Goal: Register for event/course

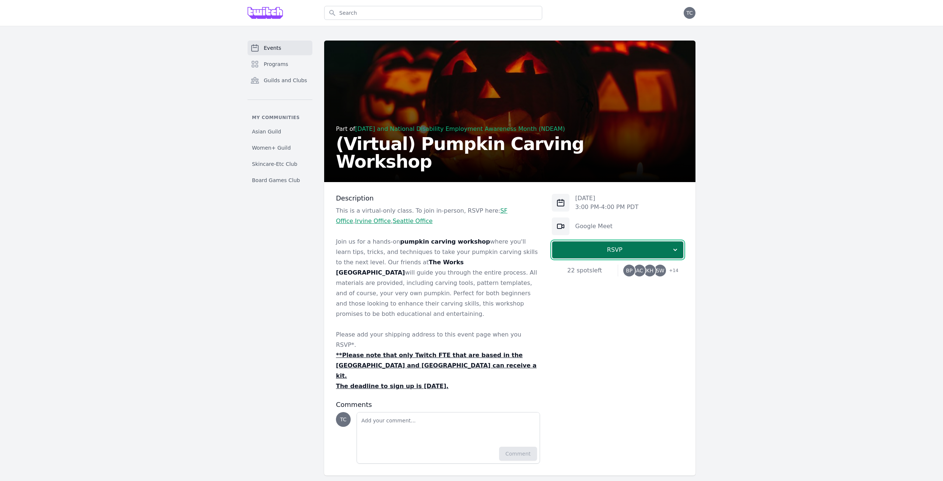
click at [620, 253] on span "RSVP" at bounding box center [614, 249] width 113 height 9
click at [617, 272] on link "I'm going" at bounding box center [618, 269] width 132 height 13
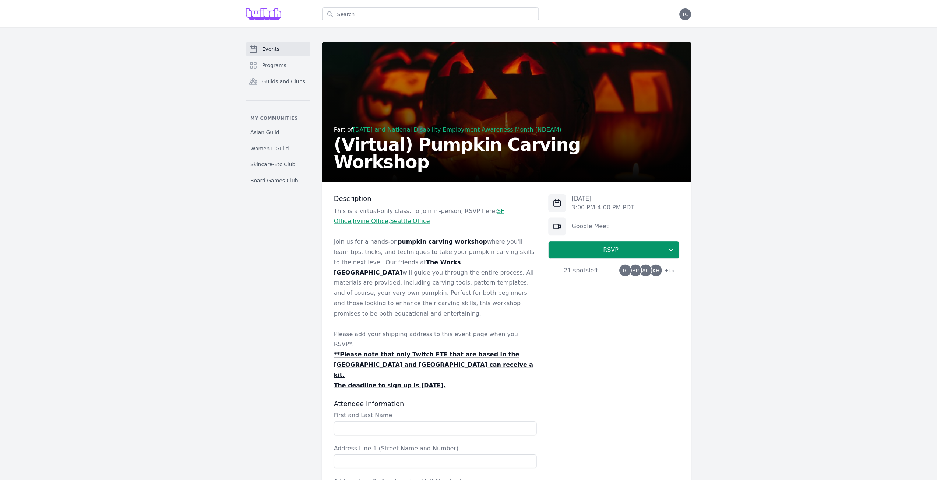
scroll to position [253, 0]
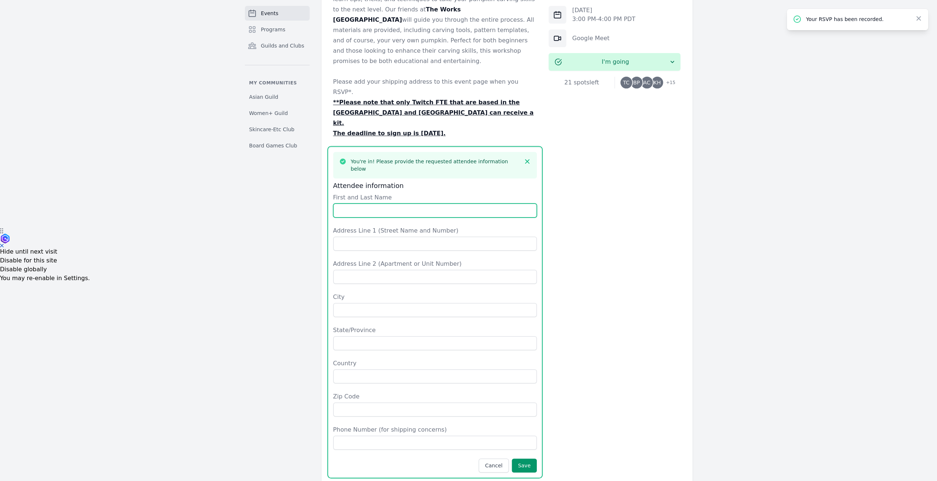
click at [431, 203] on input "First and Last Name" at bounding box center [435, 210] width 204 height 14
type input "Tiffanie Chung"
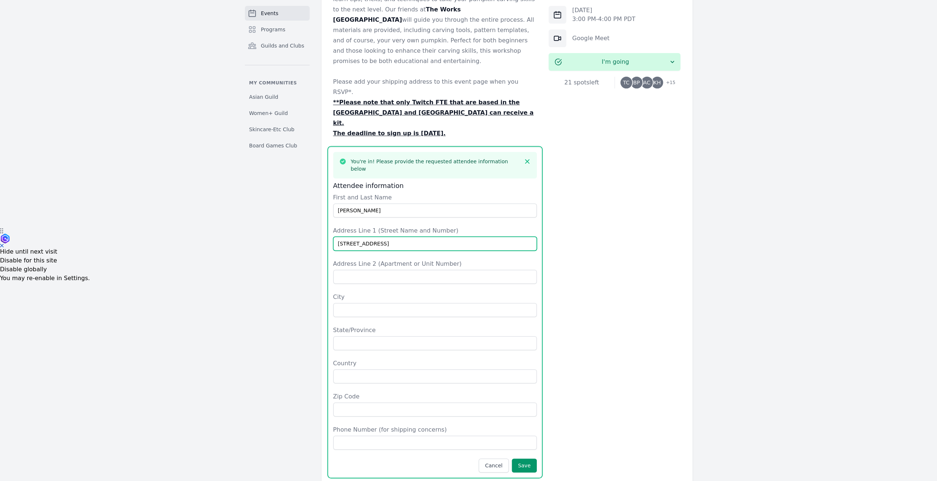
type input "11427 Meknes Way"
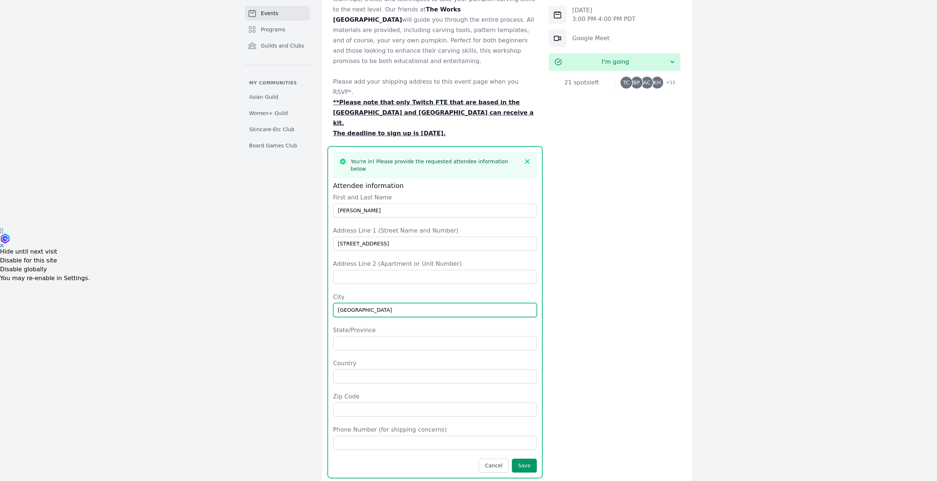
type input "San Diego"
type input "CA"
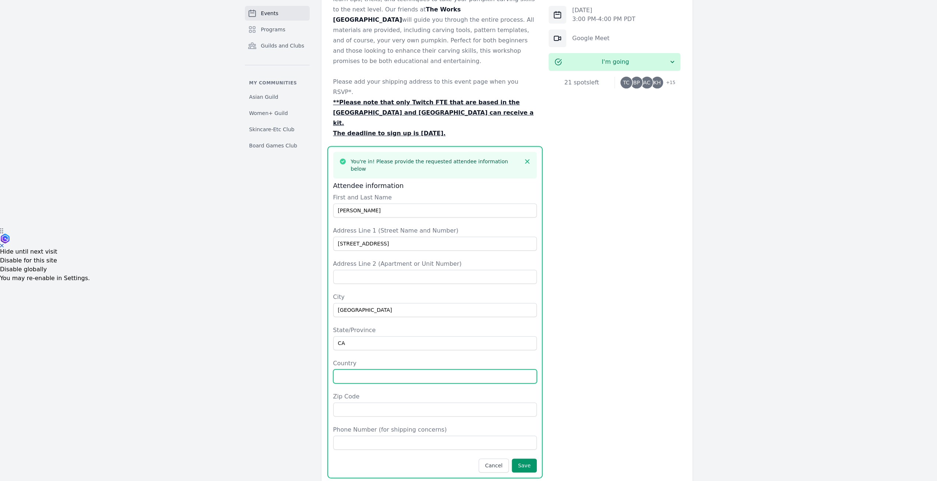
type input "9"
type input "USA"
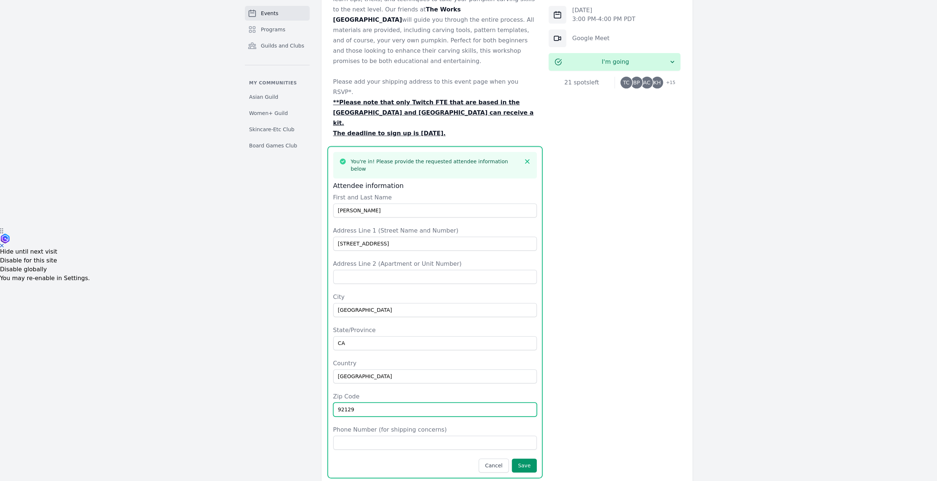
type input "92129"
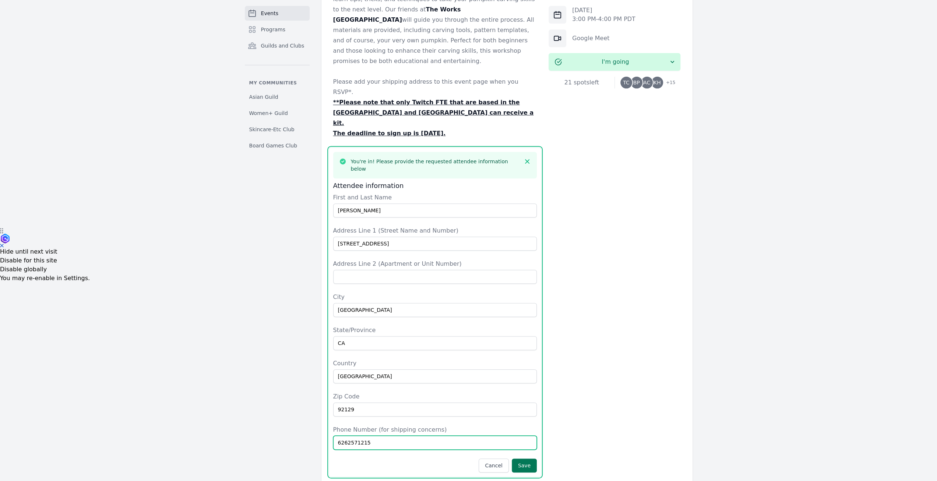
type input "6262571215"
click at [522, 458] on button "Save" at bounding box center [524, 465] width 25 height 14
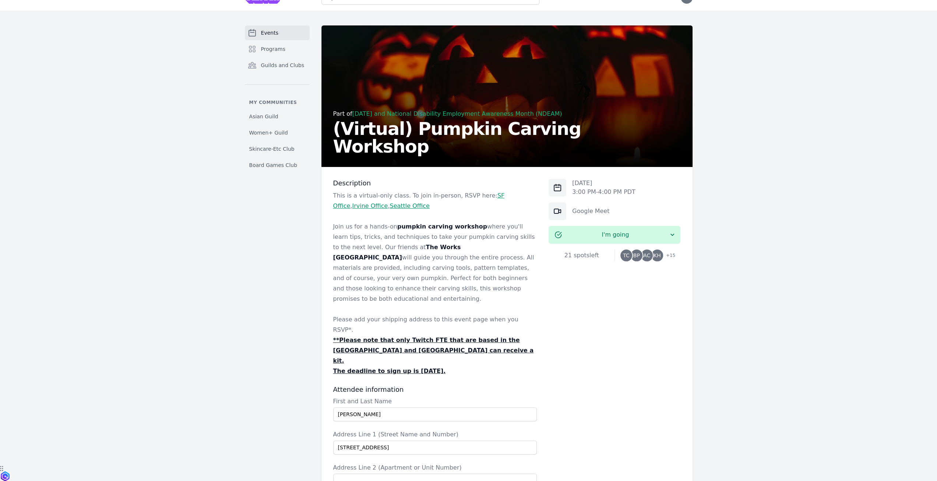
scroll to position [0, 0]
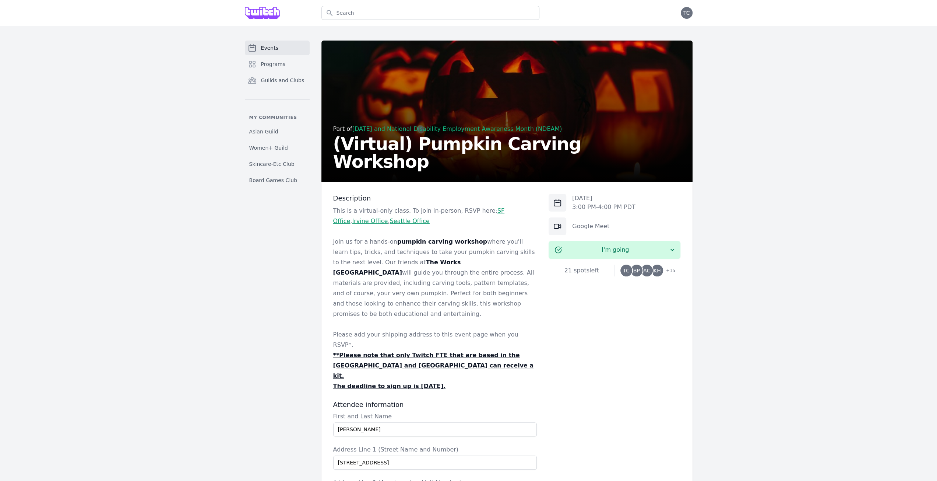
click at [279, 52] on link "Events" at bounding box center [277, 48] width 65 height 15
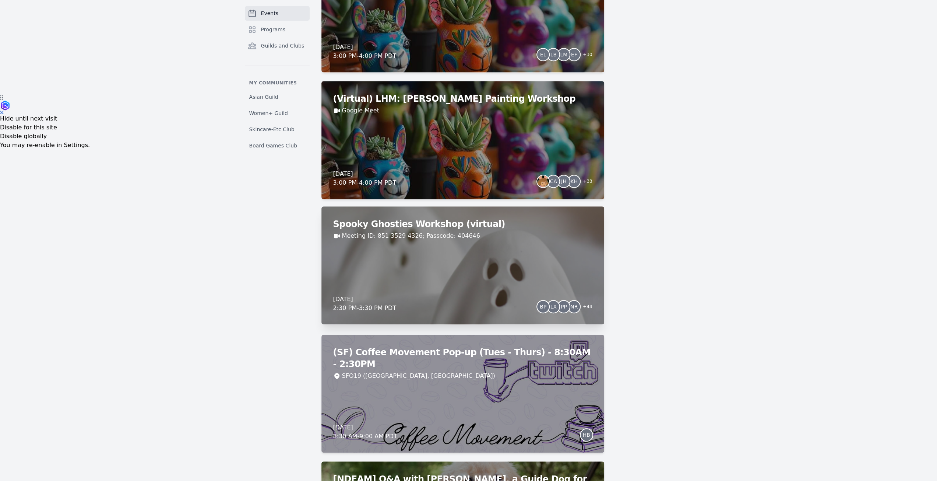
scroll to position [368, 0]
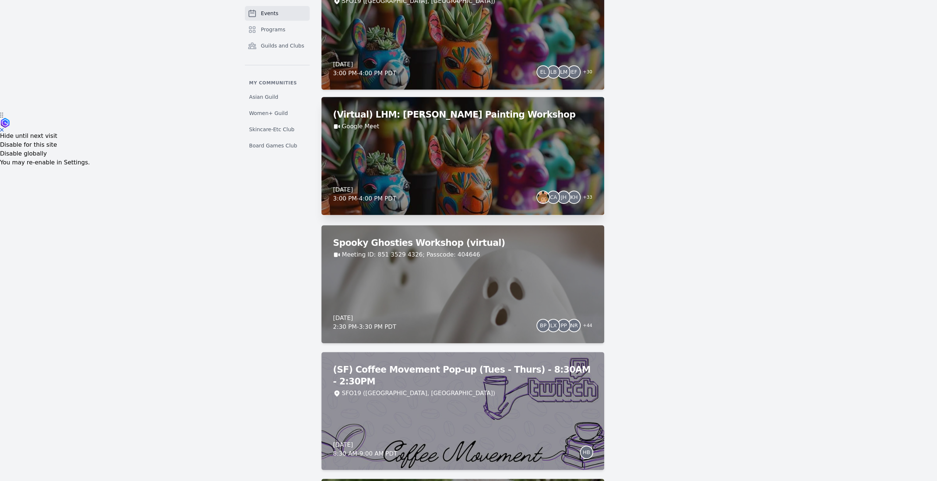
click at [499, 187] on div "Thursday, October 2, 2025 3:00 PM - 4:00 PM PDT CA JH KH + 33" at bounding box center [462, 194] width 259 height 18
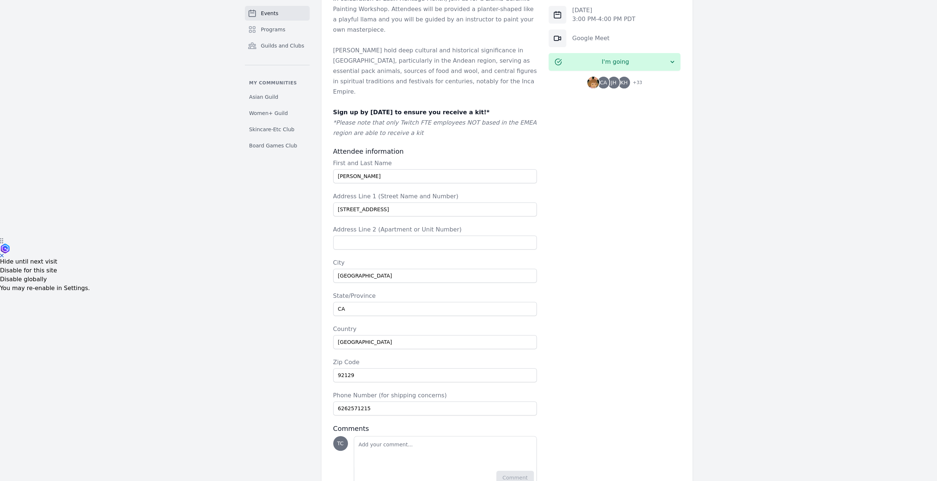
scroll to position [253, 0]
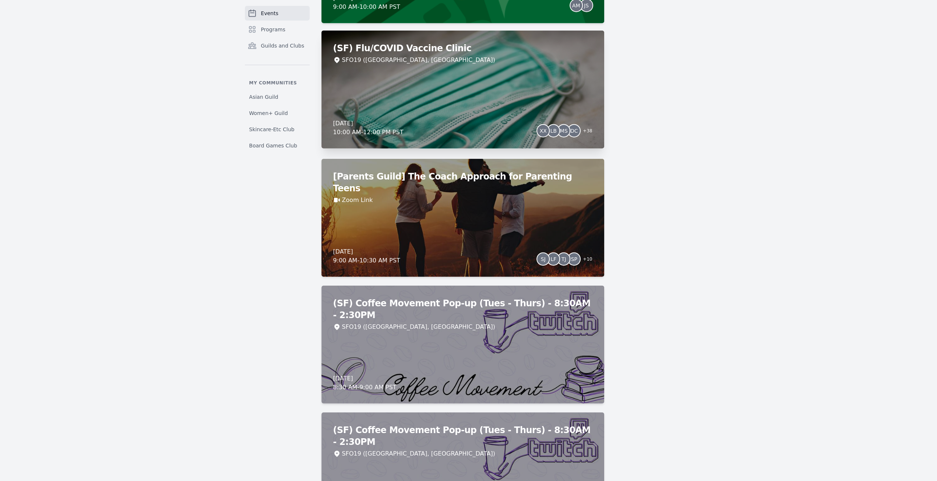
scroll to position [4824, 0]
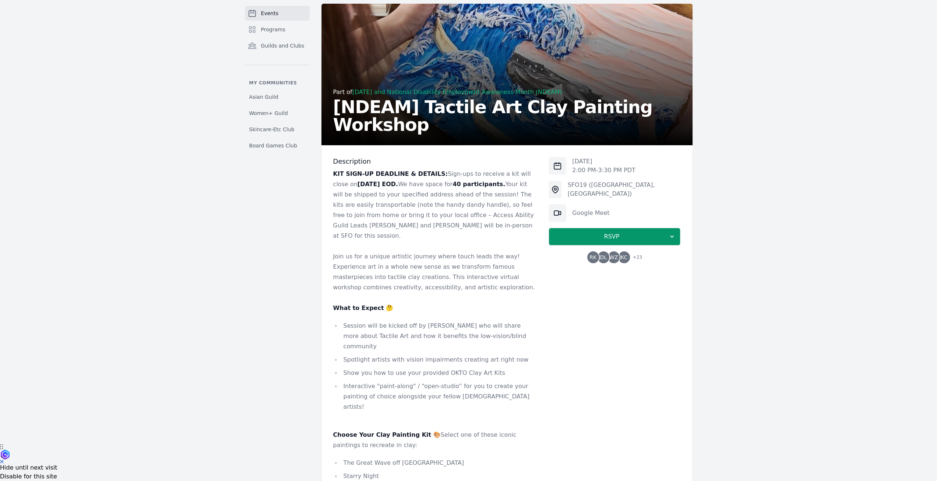
scroll to position [74, 0]
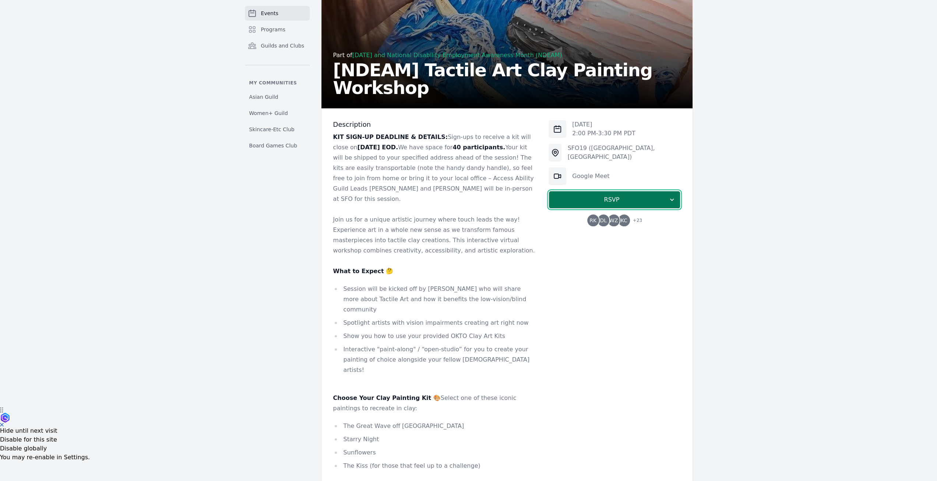
click at [594, 198] on span "RSVP" at bounding box center [611, 199] width 113 height 9
click at [589, 216] on link "I'm going" at bounding box center [615, 219] width 132 height 13
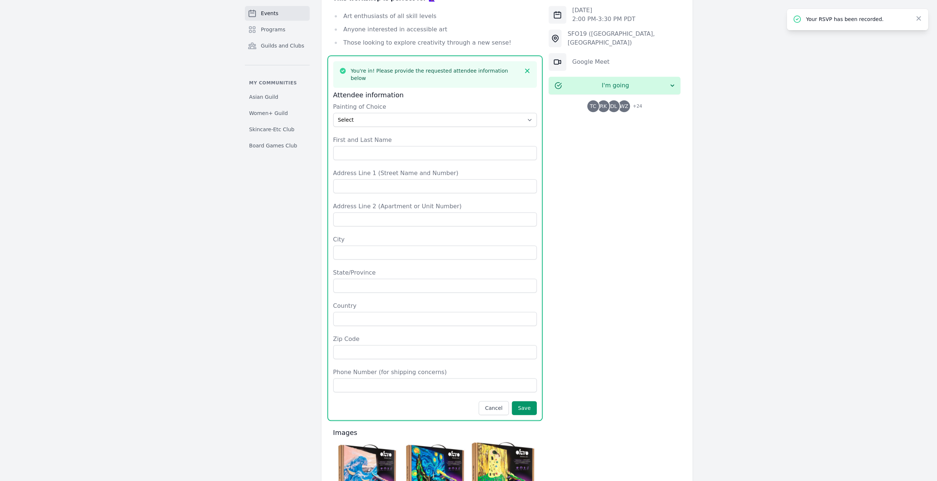
scroll to position [557, 0]
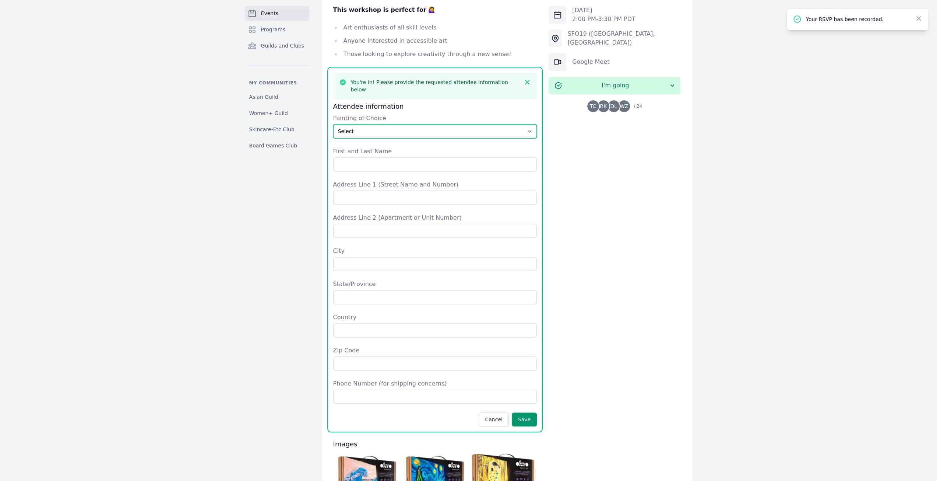
click at [392, 124] on select "Select The Great Wave off Kanagawa Starry Night Sunflowers The Kiss" at bounding box center [435, 131] width 204 height 14
click at [617, 263] on div "Thu, Oct 23, 2025 2:00 PM - 3:30 PM PDT SFO19 (San Francisco, CA) Google Meet I…" at bounding box center [615, 164] width 132 height 1054
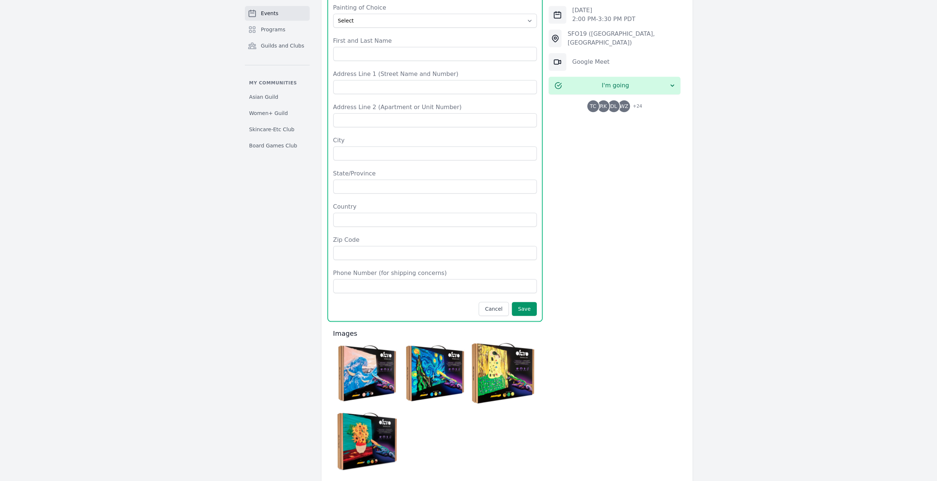
scroll to position [520, 0]
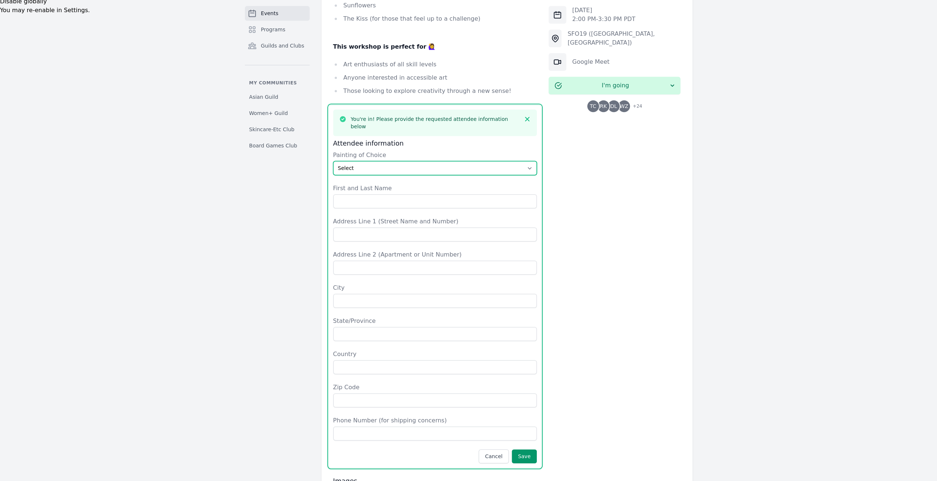
click at [450, 161] on select "Select The Great Wave off Kanagawa Starry Night Sunflowers The Kiss" at bounding box center [435, 168] width 204 height 14
select select "The Great Wave off Kanagawa"
click at [333, 161] on select "Select The Great Wave off Kanagawa Starry Night Sunflowers The Kiss" at bounding box center [435, 168] width 204 height 14
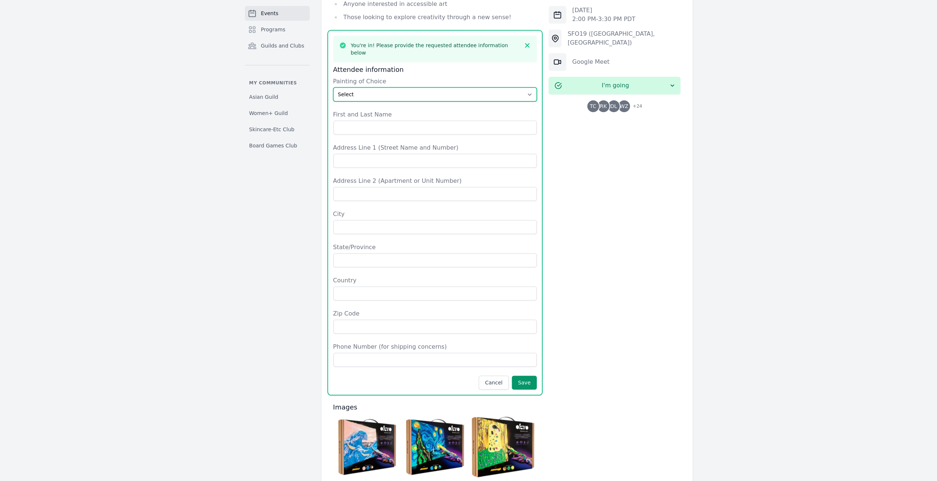
scroll to position [557, 0]
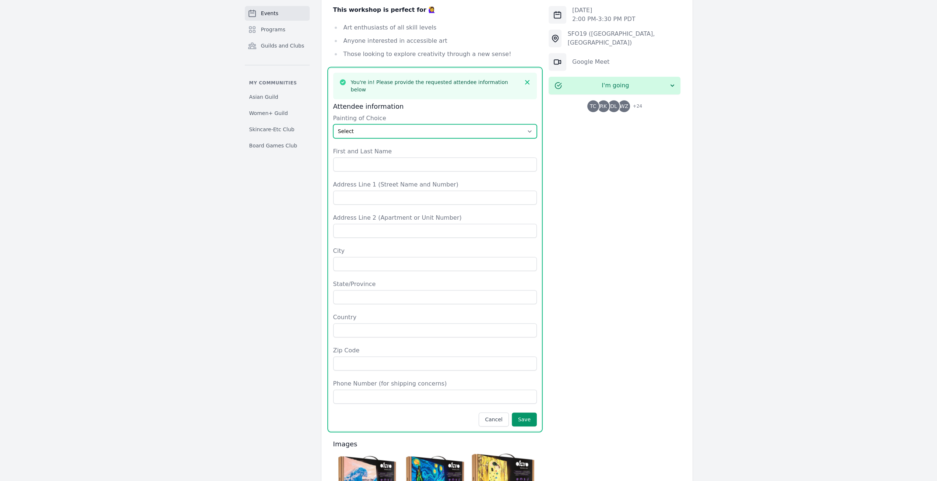
click at [472, 124] on select "Select The Great Wave off Kanagawa Starry Night Sunflowers The Kiss" at bounding box center [435, 131] width 204 height 14
click at [643, 291] on div "Thu, Oct 23, 2025 2:00 PM - 3:30 PM PDT SFO19 (San Francisco, CA) Google Meet I…" at bounding box center [615, 164] width 132 height 1054
click at [428, 132] on form "Painting of Choice Select The Great Wave off Kanagawa Starry Night Sunflowers T…" at bounding box center [435, 270] width 204 height 312
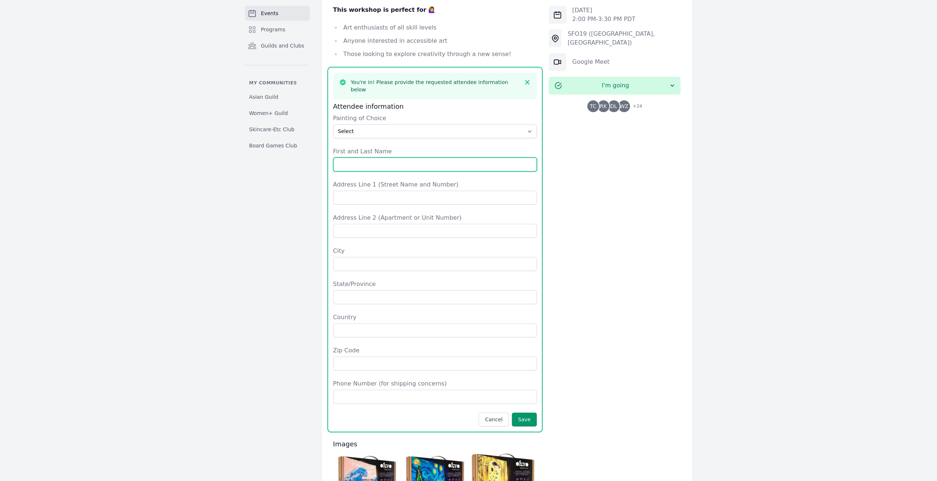
click at [428, 157] on input "First and Last Name" at bounding box center [435, 164] width 204 height 14
type input "Tiffanie Chung"
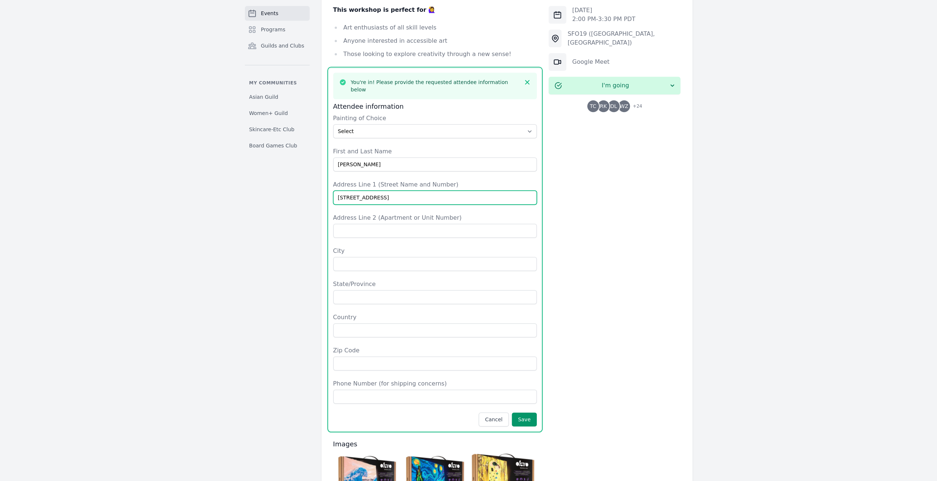
type input "11427 Meknes Way"
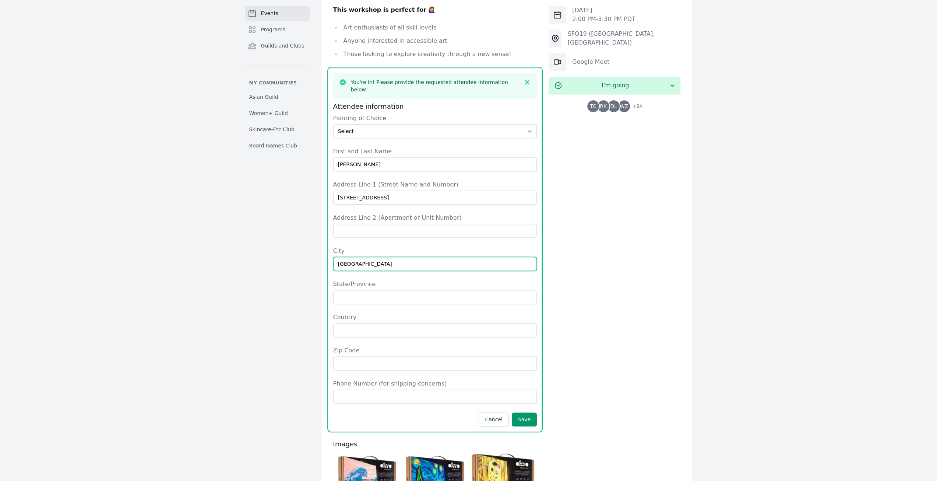
type input "San Diego"
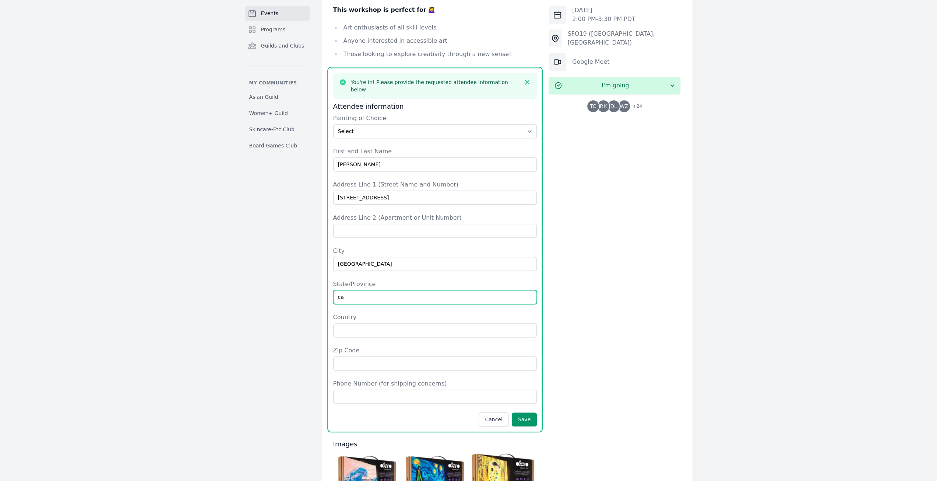
type input "ca"
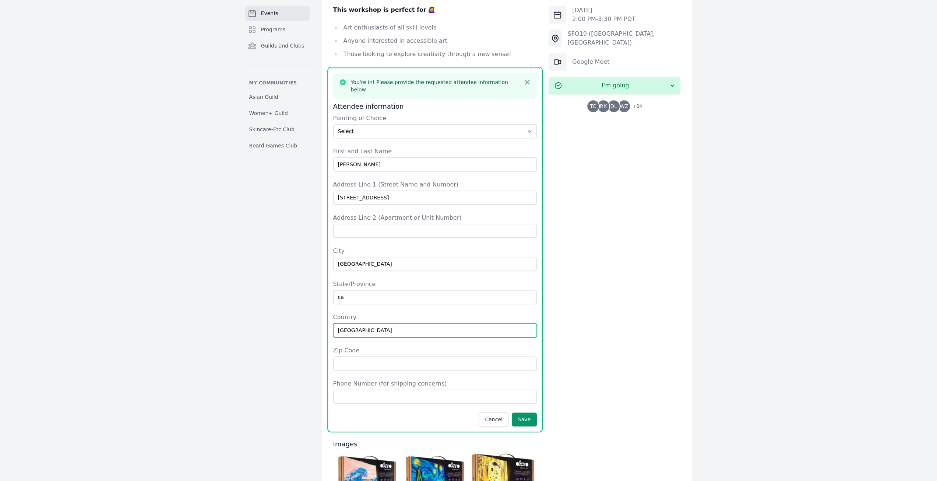
type input "USA"
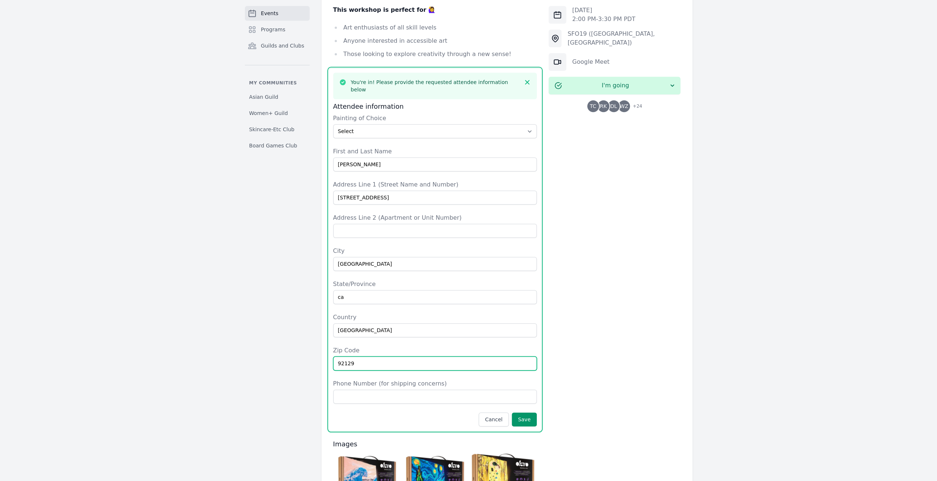
type input "92129"
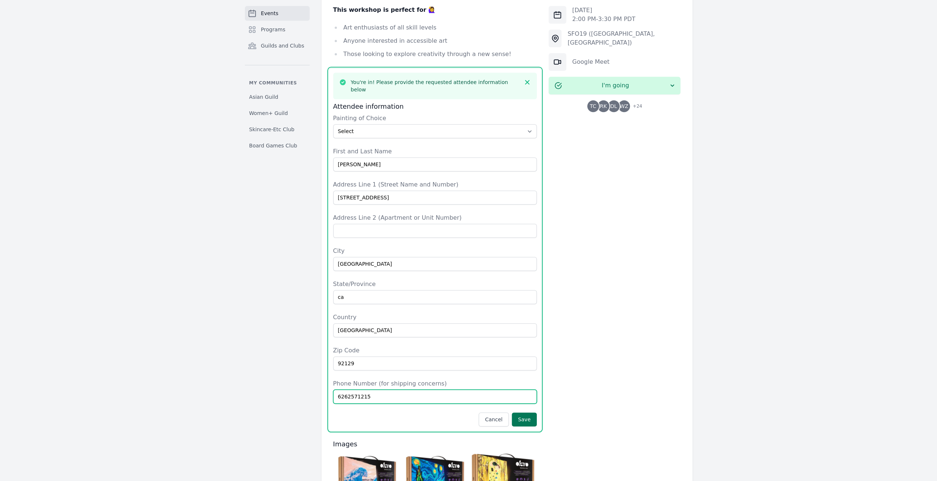
type input "6262571215"
click at [522, 412] on button "Save" at bounding box center [524, 419] width 25 height 14
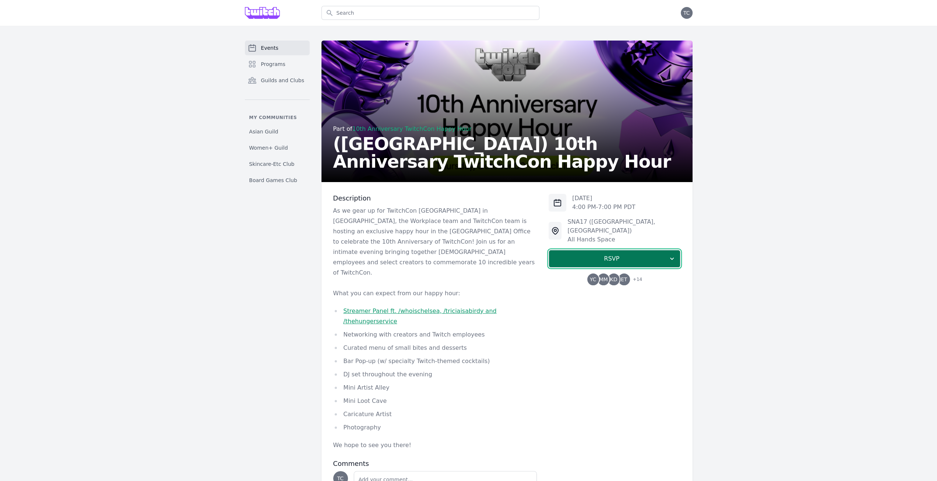
click at [580, 254] on span "RSVP" at bounding box center [611, 258] width 113 height 9
click at [798, 276] on div "Events Programs Guilds and Clubs My communities Asian Guild Women+ Guild Skinca…" at bounding box center [468, 287] width 937 height 523
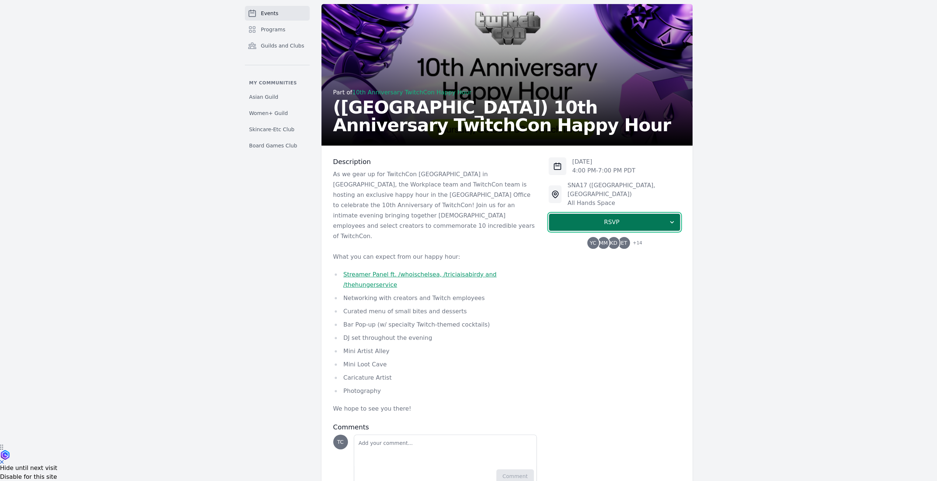
click at [626, 218] on span "RSVP" at bounding box center [611, 222] width 113 height 9
click at [610, 237] on link "I'm going" at bounding box center [615, 241] width 132 height 13
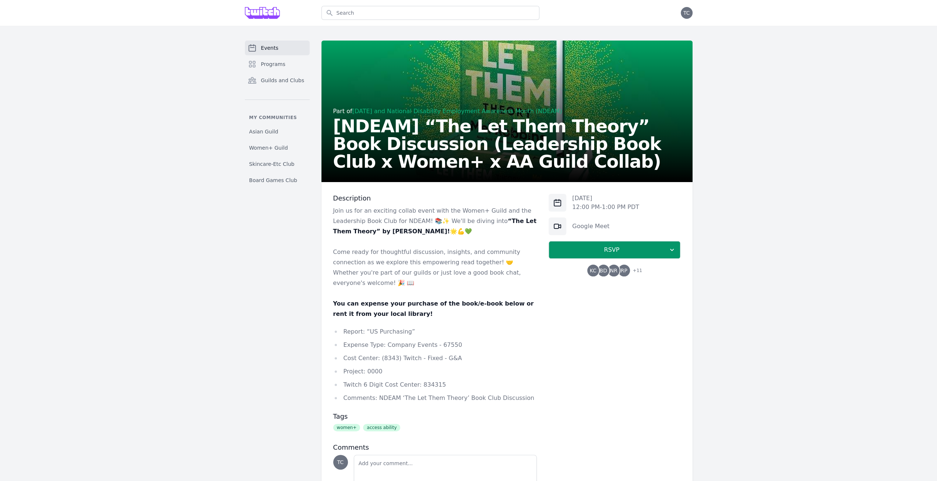
scroll to position [37, 0]
